Goal: Transaction & Acquisition: Purchase product/service

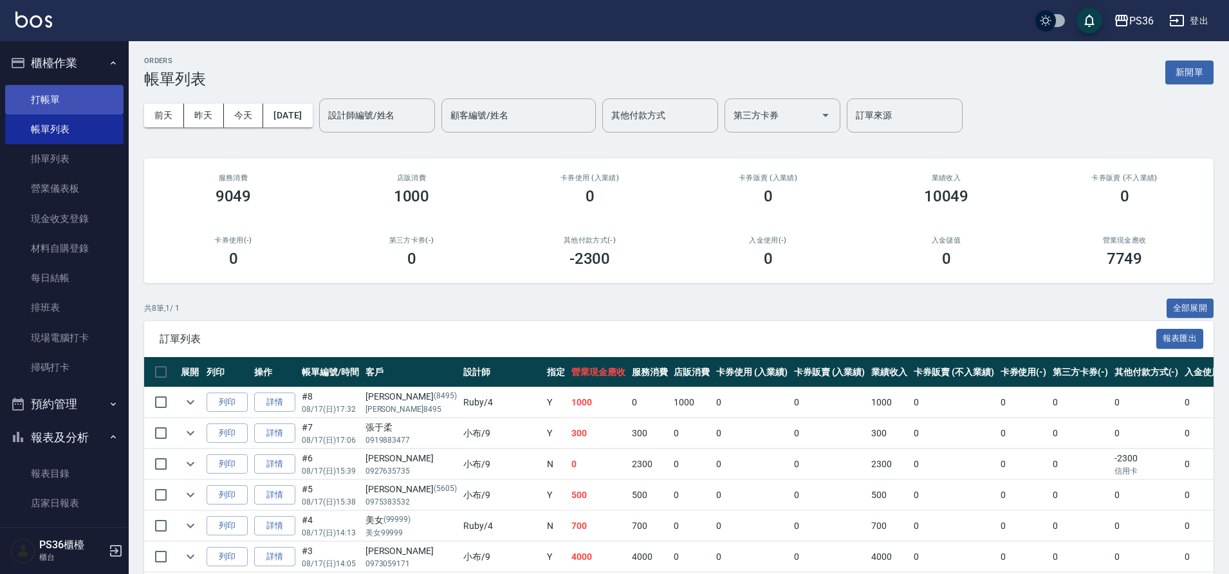
click at [94, 103] on link "打帳單" at bounding box center [64, 100] width 118 height 30
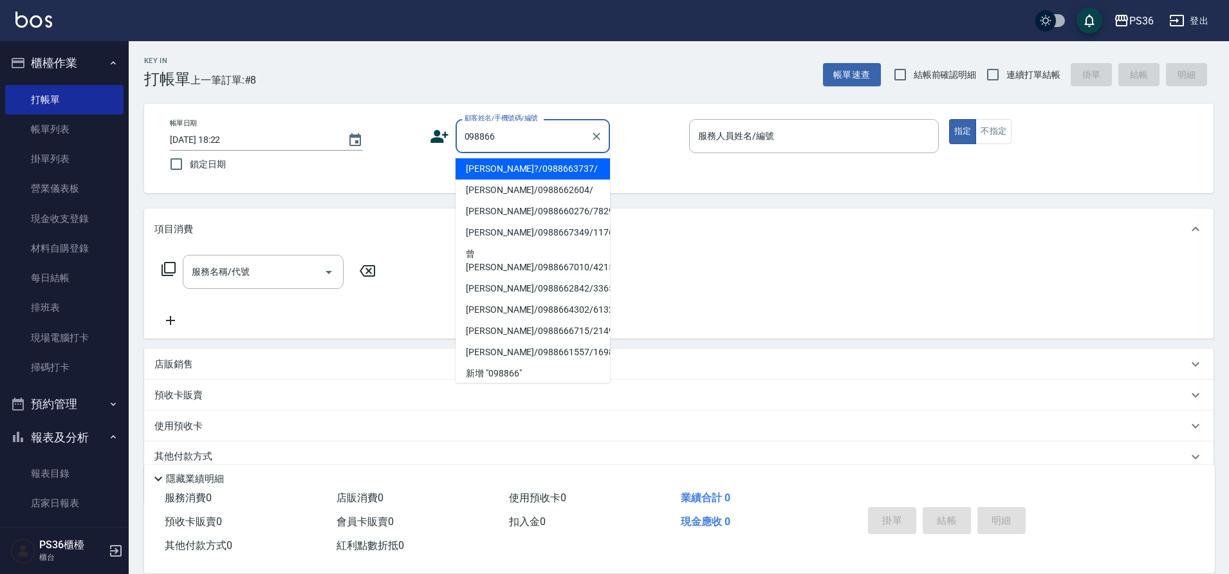
click at [577, 173] on li "[PERSON_NAME]?/0988663737/" at bounding box center [533, 168] width 154 height 21
type input "[PERSON_NAME]?/0988663737/"
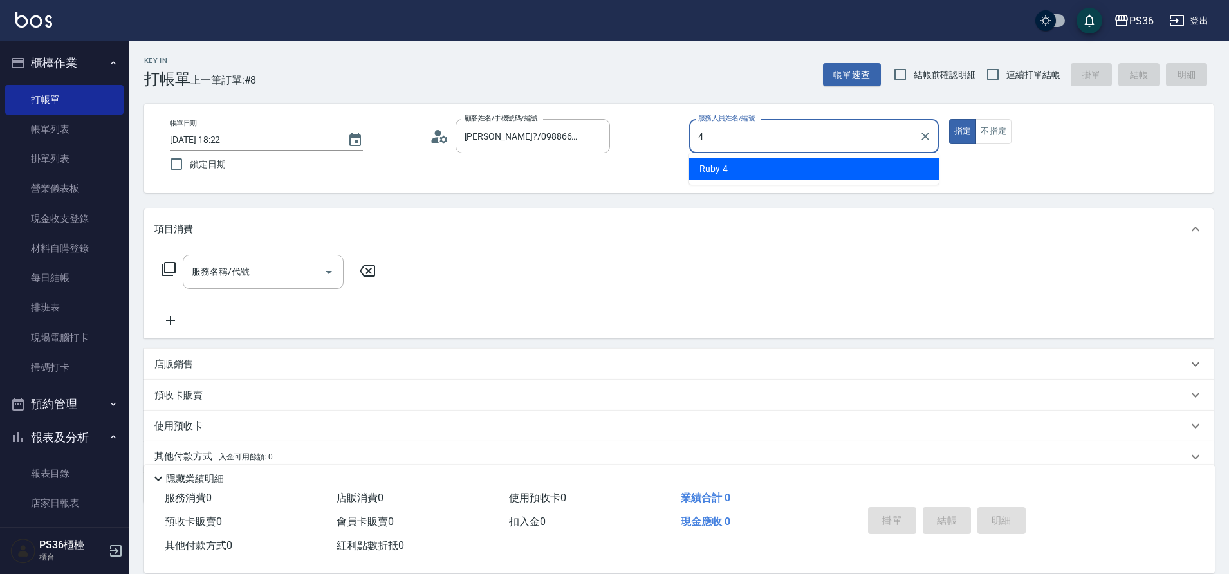
click at [765, 170] on div "Ruby -4" at bounding box center [814, 168] width 250 height 21
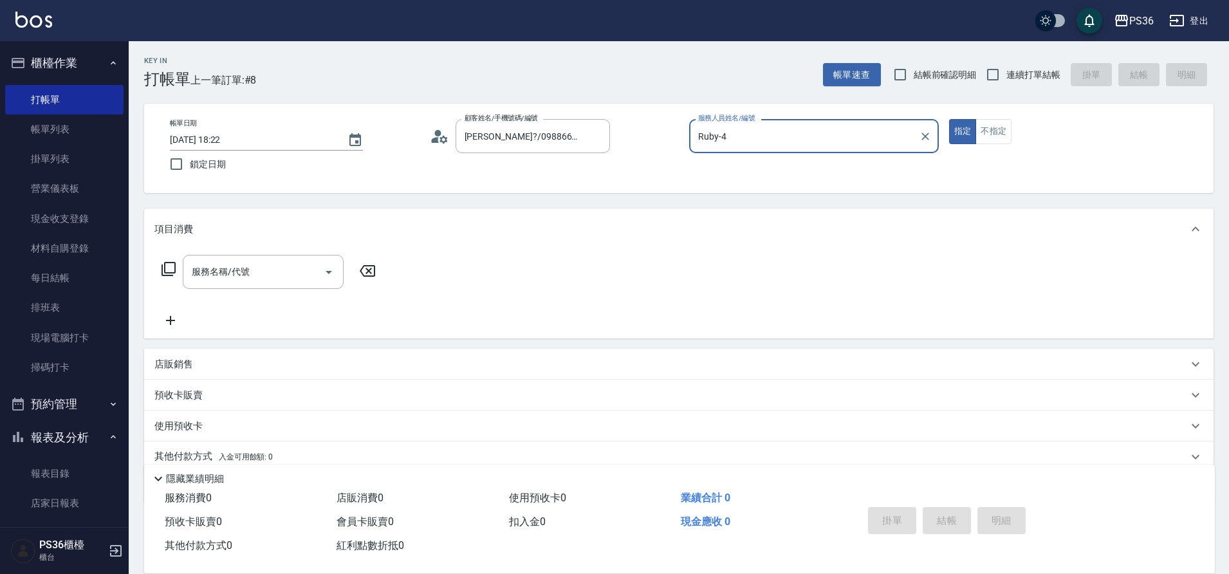
type input "Ruby-4"
click at [196, 270] on div "服務名稱/代號 服務名稱/代號" at bounding box center [263, 272] width 161 height 34
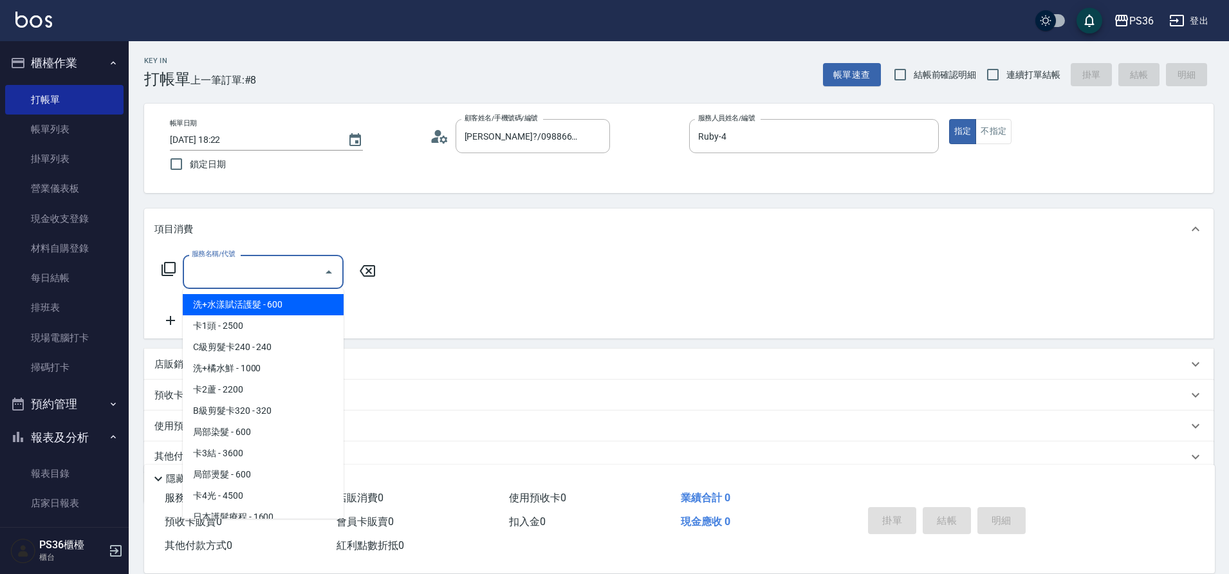
click at [162, 272] on icon at bounding box center [169, 269] width 14 height 14
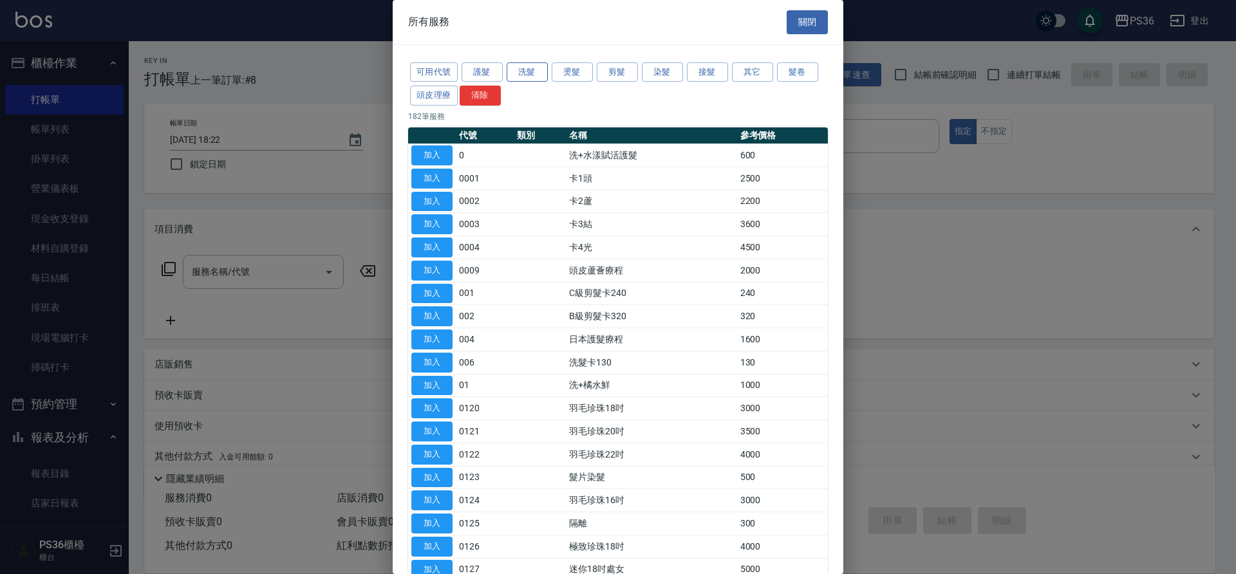
click at [537, 78] on button "洗髮" at bounding box center [527, 72] width 41 height 20
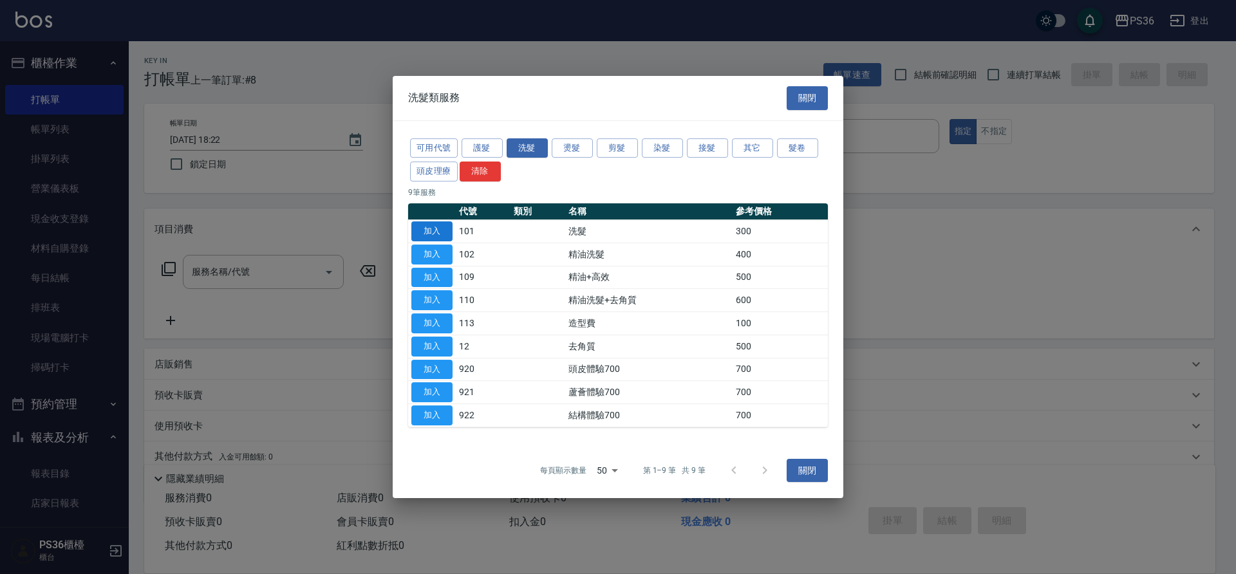
click at [438, 232] on button "加入" at bounding box center [431, 231] width 41 height 20
type input "洗髮(101)"
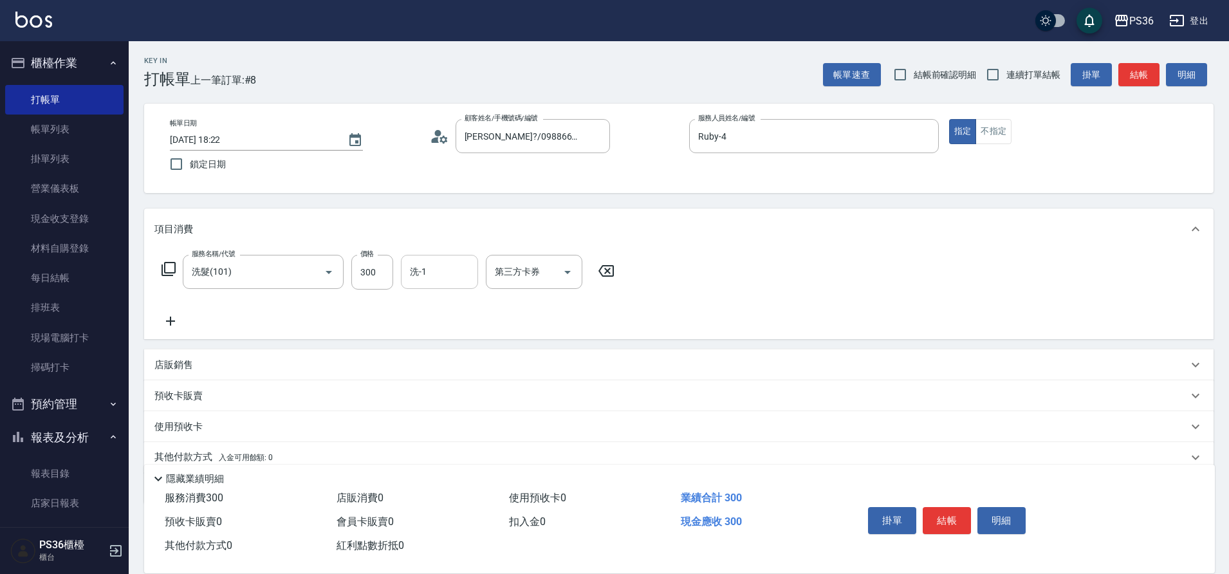
click at [444, 275] on input "洗-1" at bounding box center [440, 272] width 66 height 23
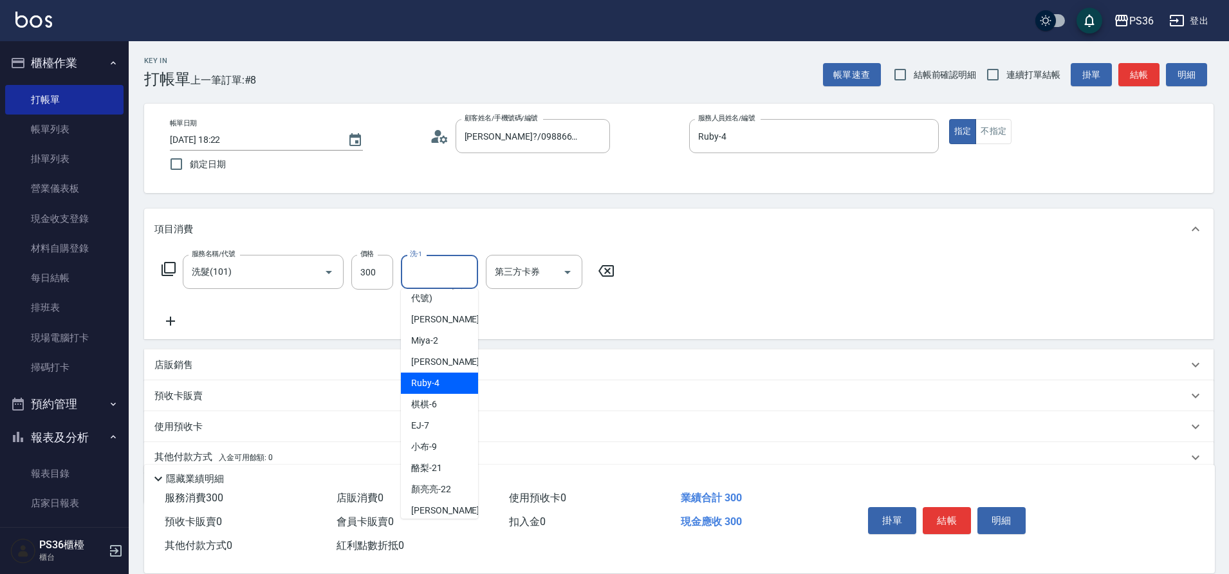
scroll to position [129, 0]
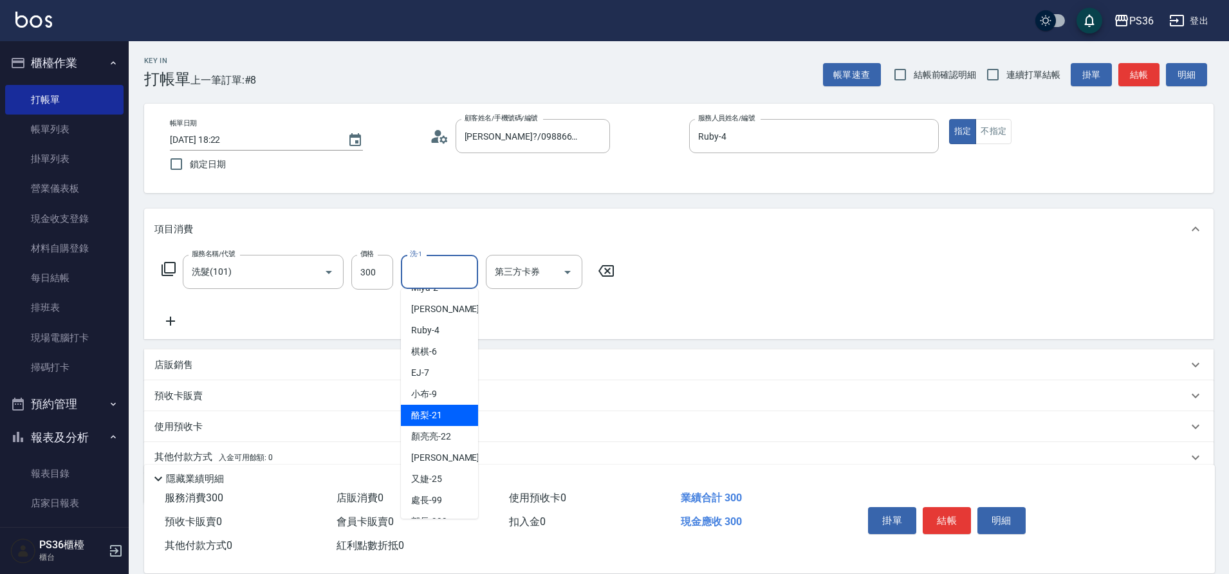
click at [447, 417] on div "酪梨 -21" at bounding box center [439, 415] width 77 height 21
type input "酪梨-21"
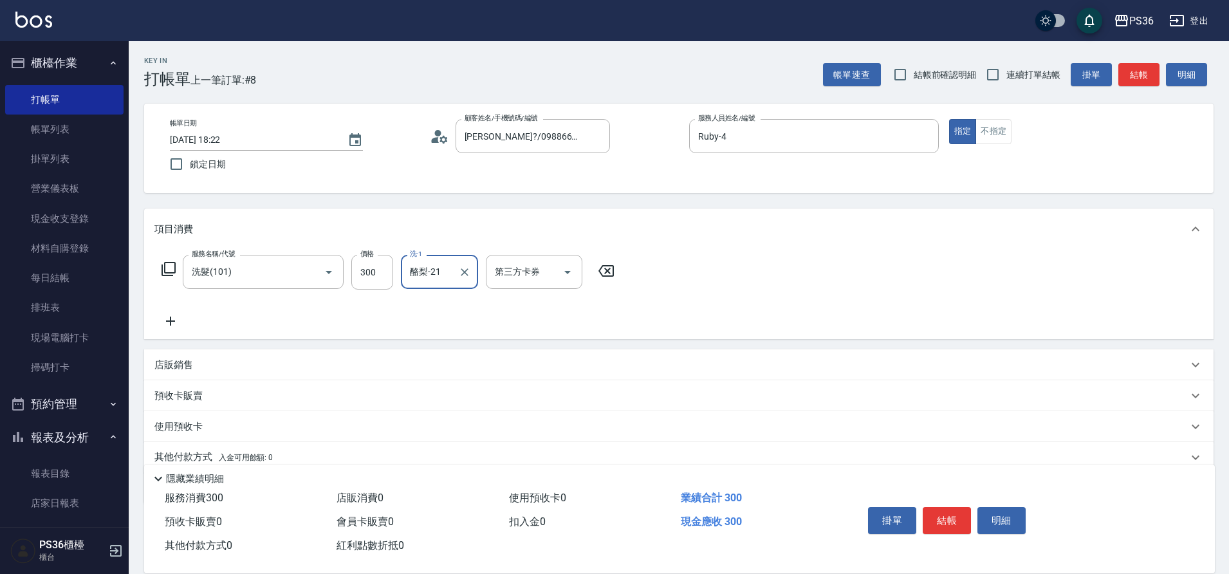
click at [733, 304] on div "服務名稱/代號 洗髮(101) 服務名稱/代號 價格 300 價格 洗-1 酪梨-21 洗-1 第三方卡券 第三方卡券" at bounding box center [679, 294] width 1070 height 89
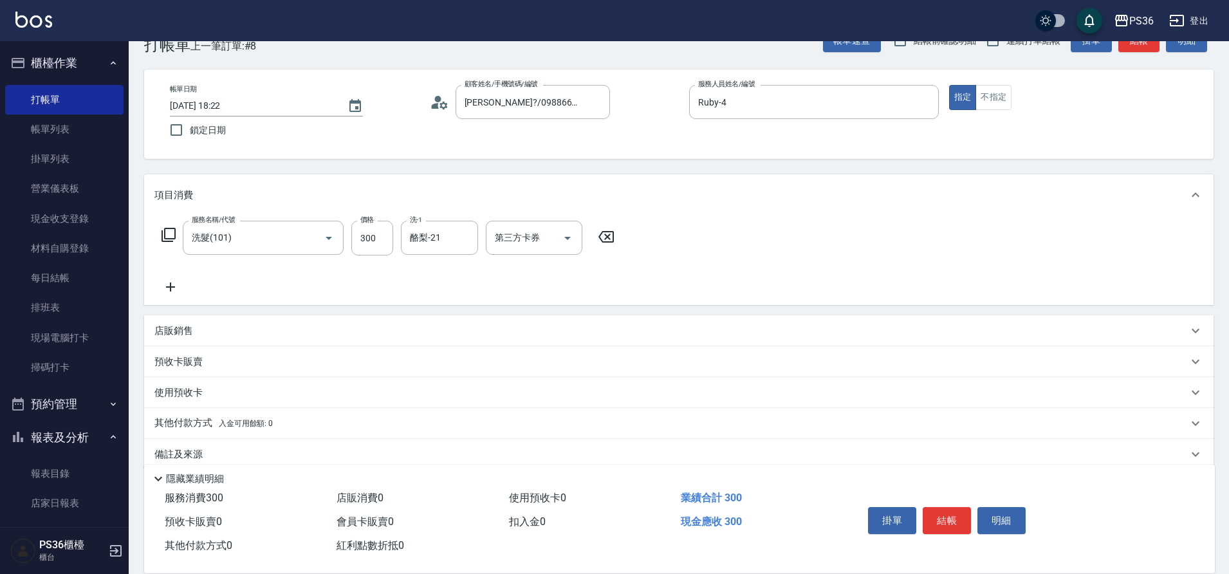
scroll to position [53, 0]
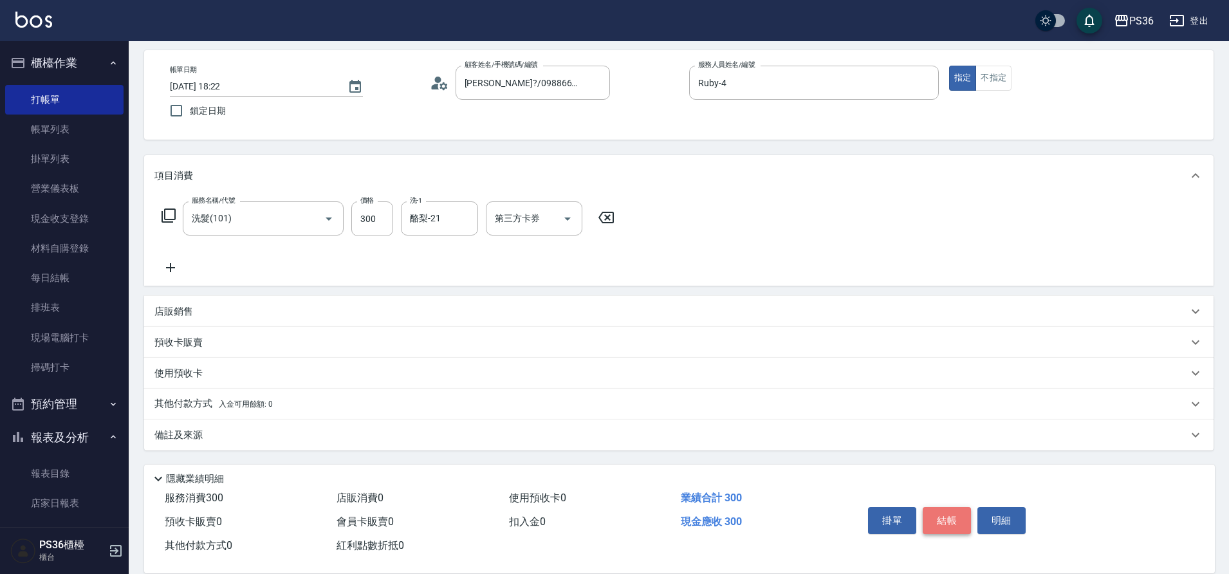
click at [932, 514] on button "結帳" at bounding box center [947, 520] width 48 height 27
